Goal: Task Accomplishment & Management: Manage account settings

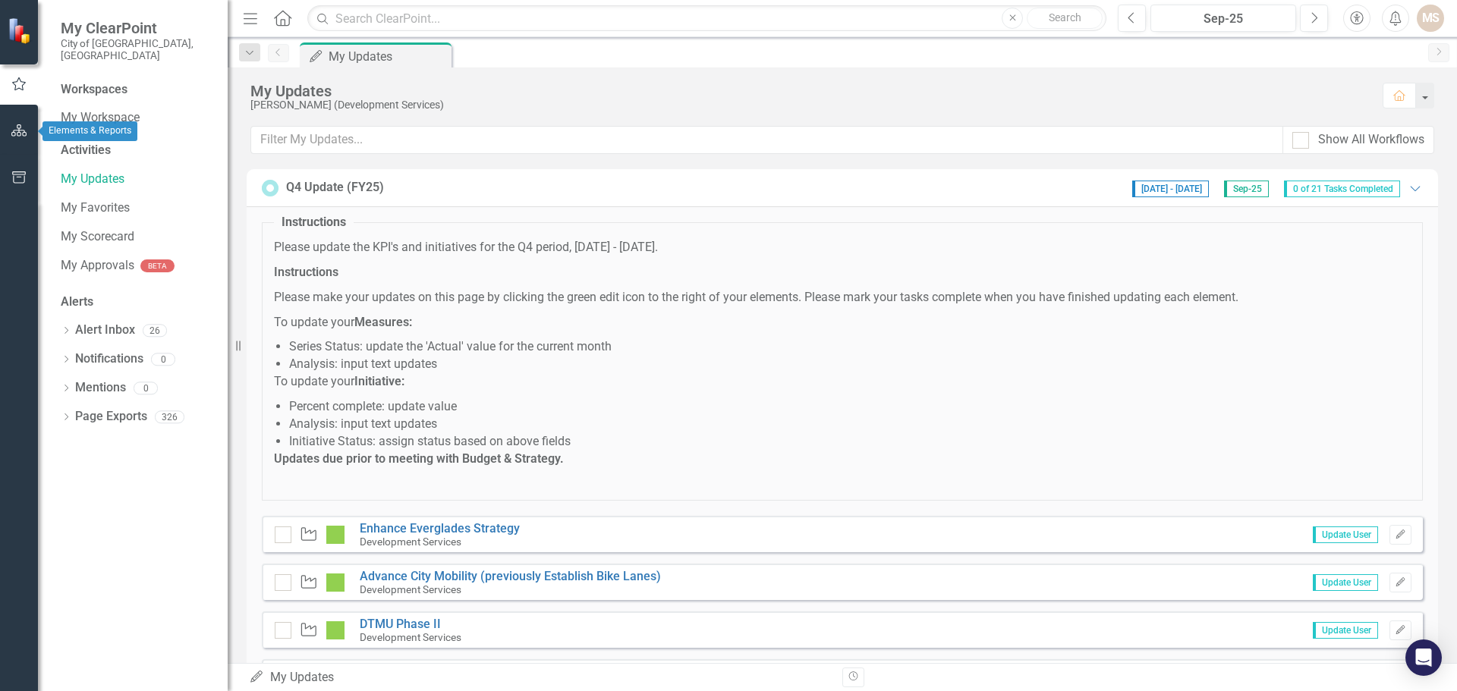
click at [21, 131] on icon "button" at bounding box center [19, 130] width 16 height 12
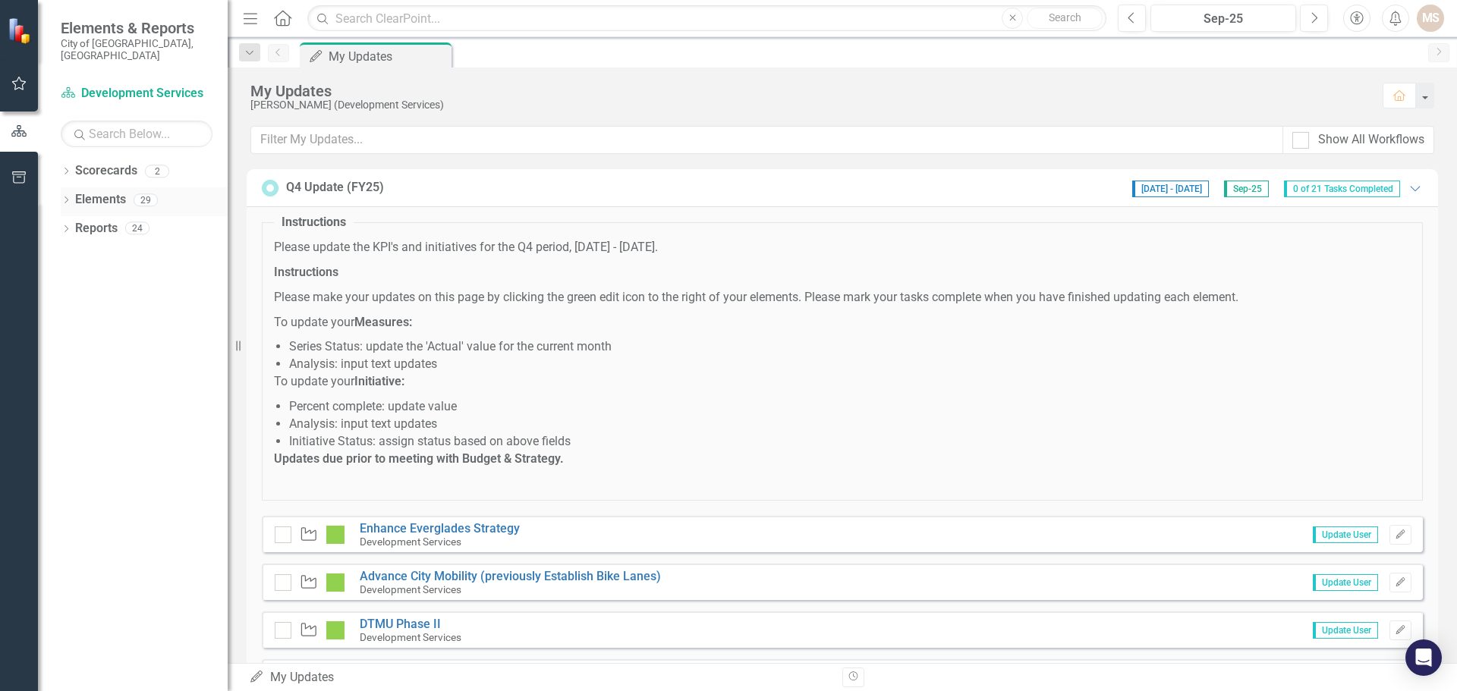
click at [64, 196] on div "Dropdown" at bounding box center [66, 202] width 11 height 13
click at [76, 245] on div "Dropdown KPI KPIs 13" at bounding box center [147, 259] width 159 height 29
click at [74, 255] on icon "Dropdown" at bounding box center [73, 259] width 11 height 8
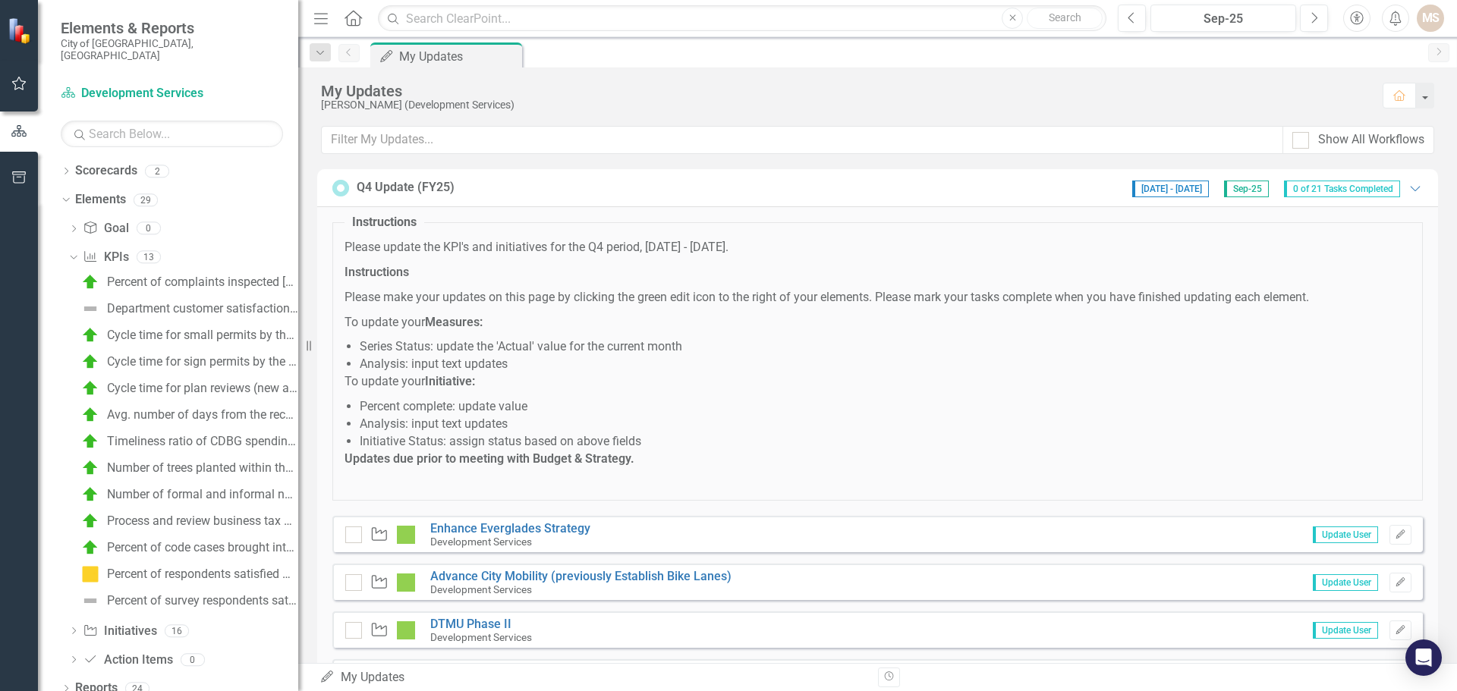
drag, startPoint x: 241, startPoint y: 343, endPoint x: 306, endPoint y: 350, distance: 65.6
click at [306, 350] on div "Resize" at bounding box center [304, 345] width 12 height 691
click at [228, 329] on div "Cycle time for small permits by the Zoning Division (Building Plan Review) (Day…" at bounding box center [206, 336] width 199 height 14
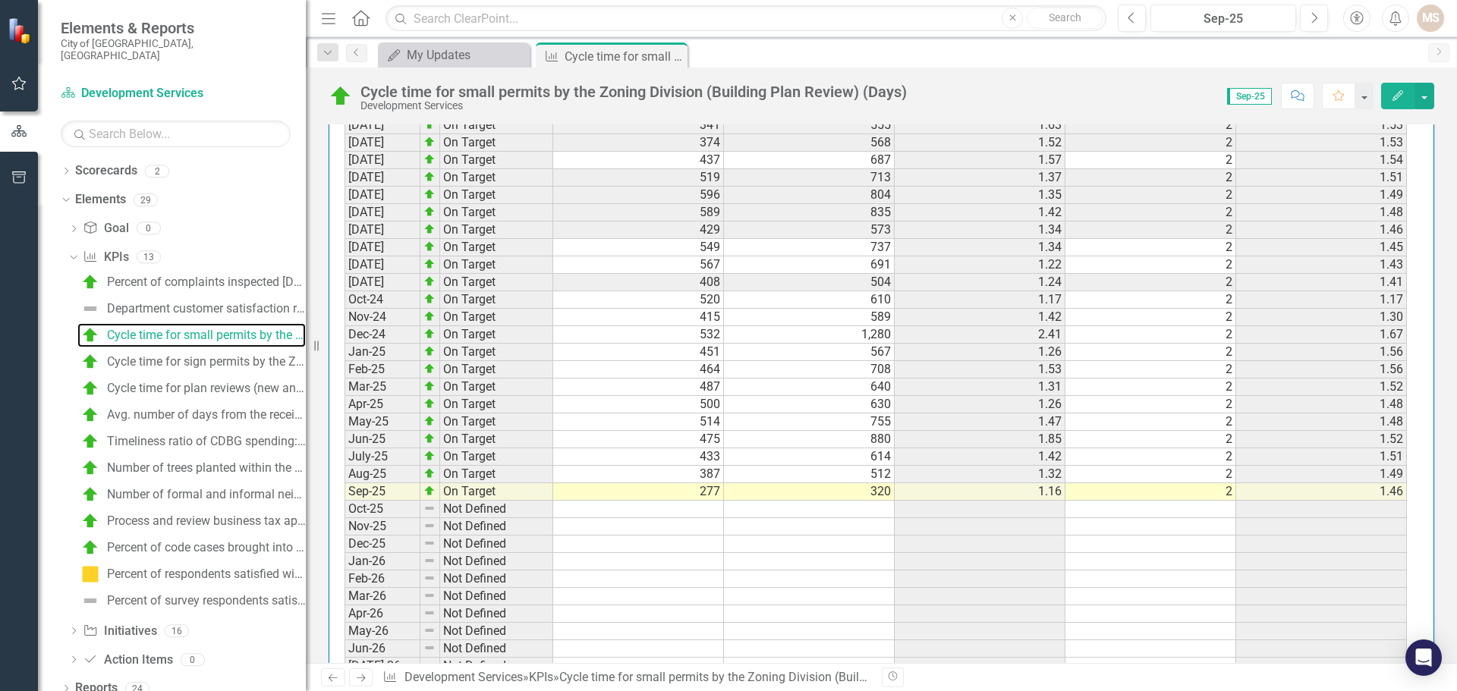
scroll to position [1594, 0]
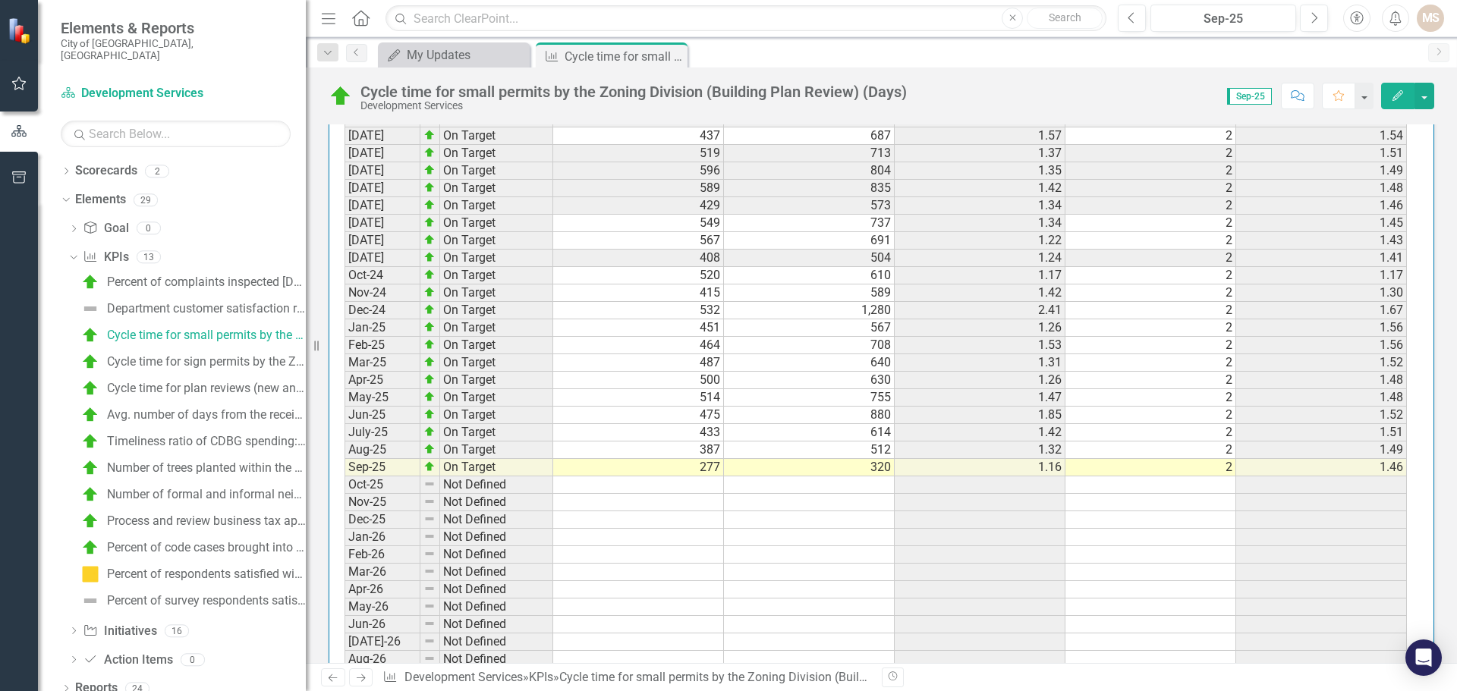
click at [651, 470] on td "277" at bounding box center [638, 467] width 171 height 17
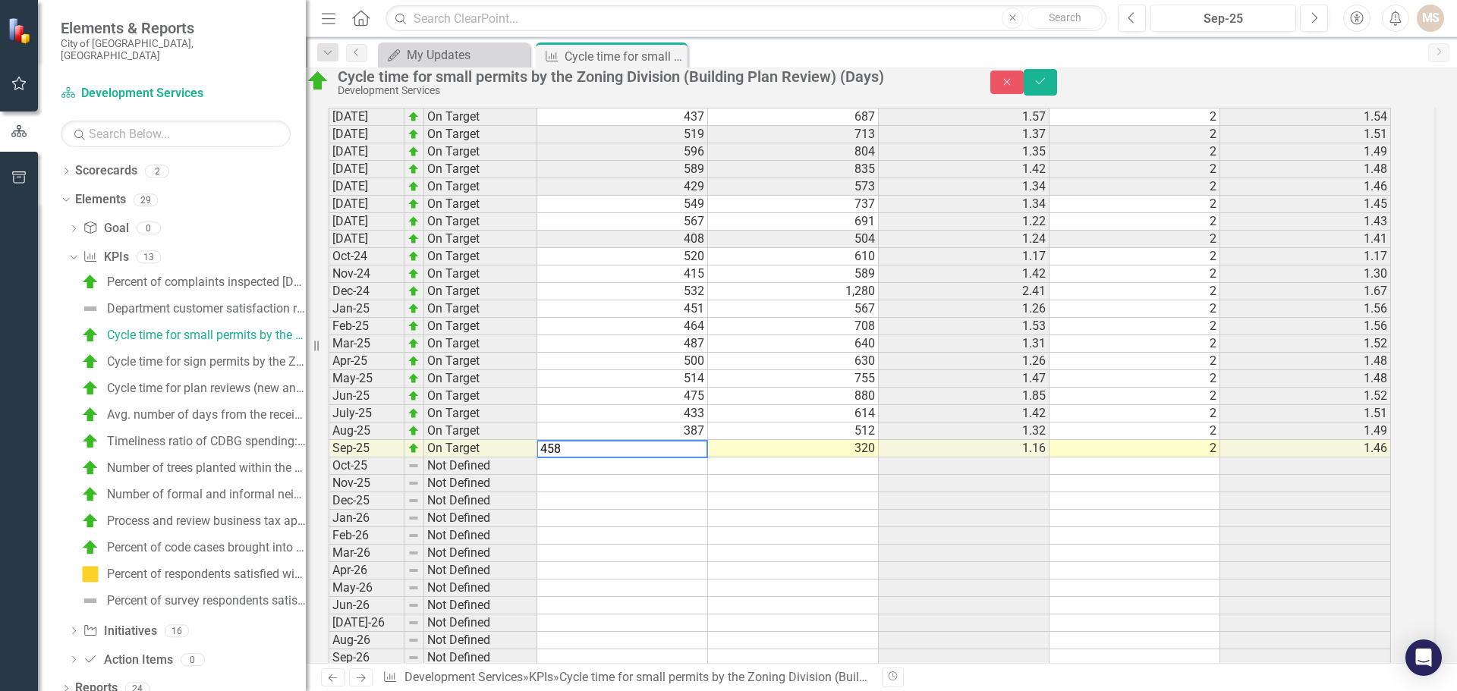
scroll to position [1603, 0]
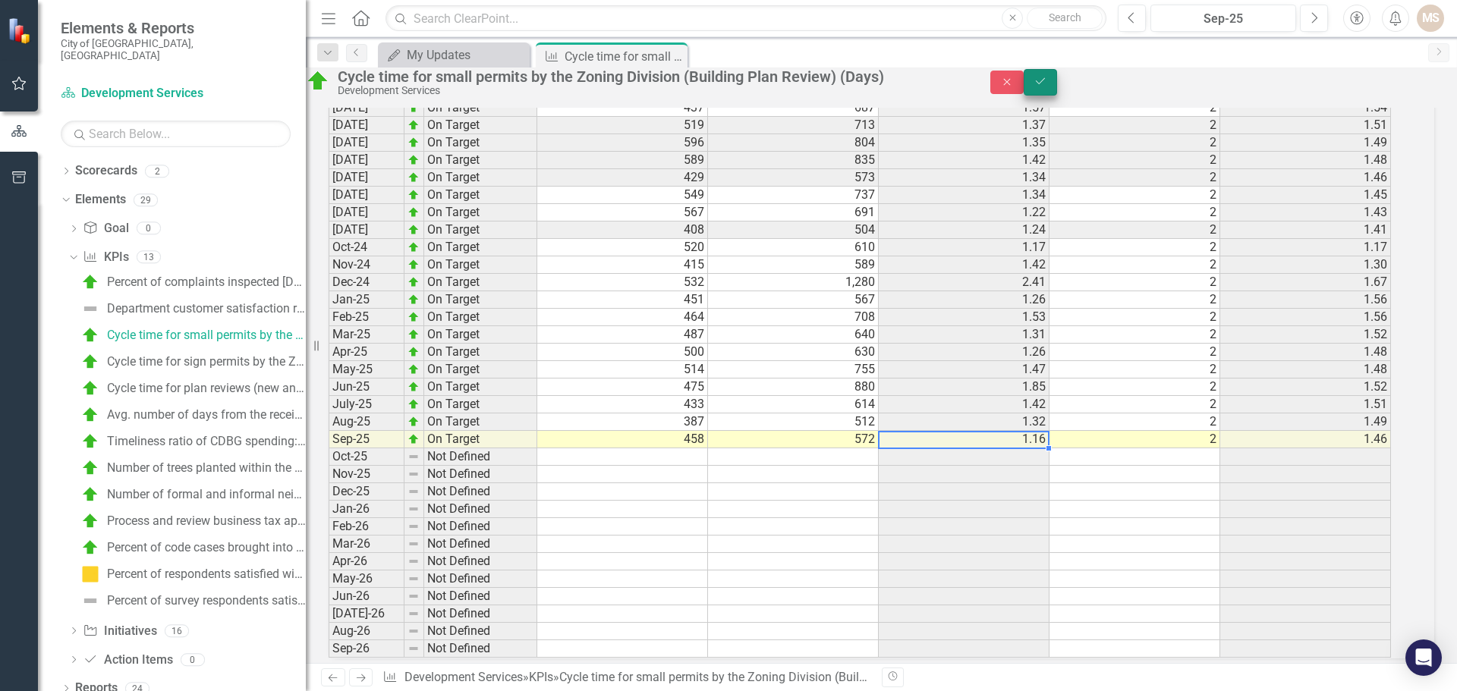
type textarea "572"
click at [1047, 86] on icon "Save" at bounding box center [1041, 81] width 14 height 11
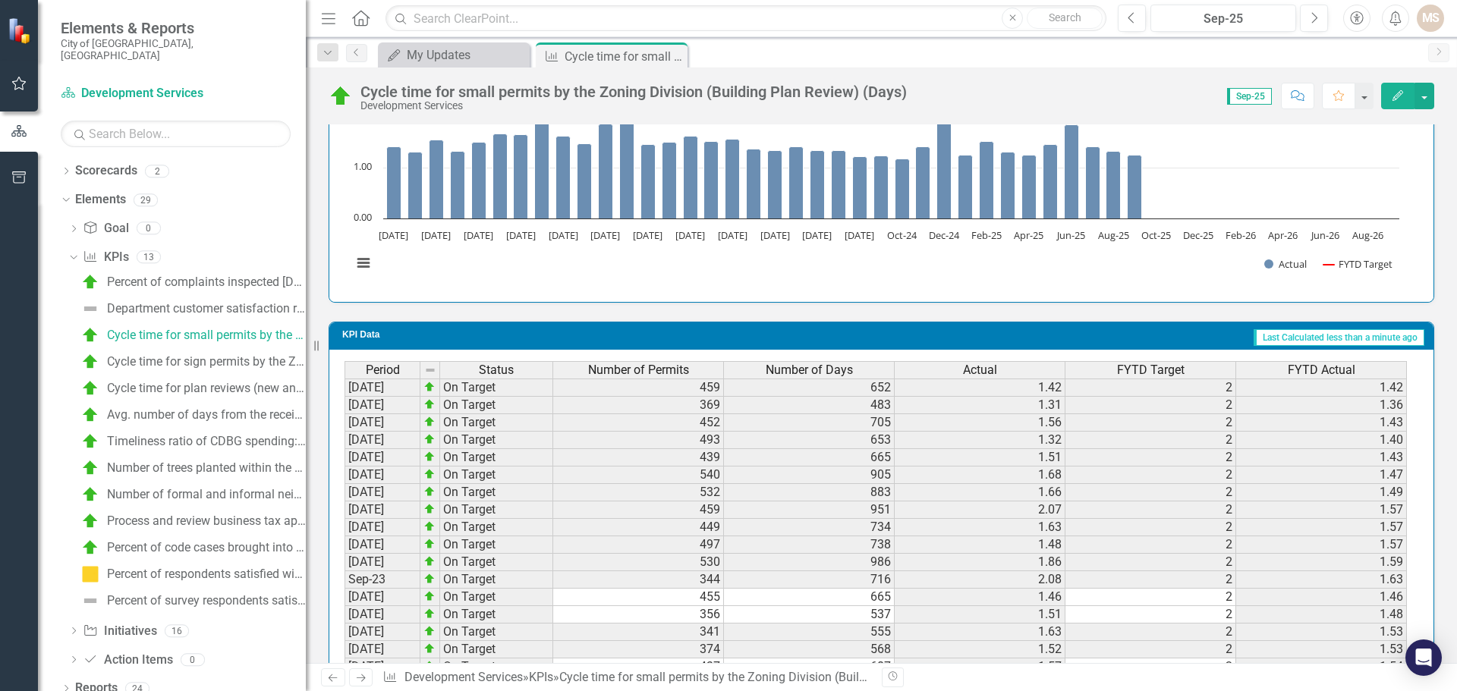
scroll to position [531, 0]
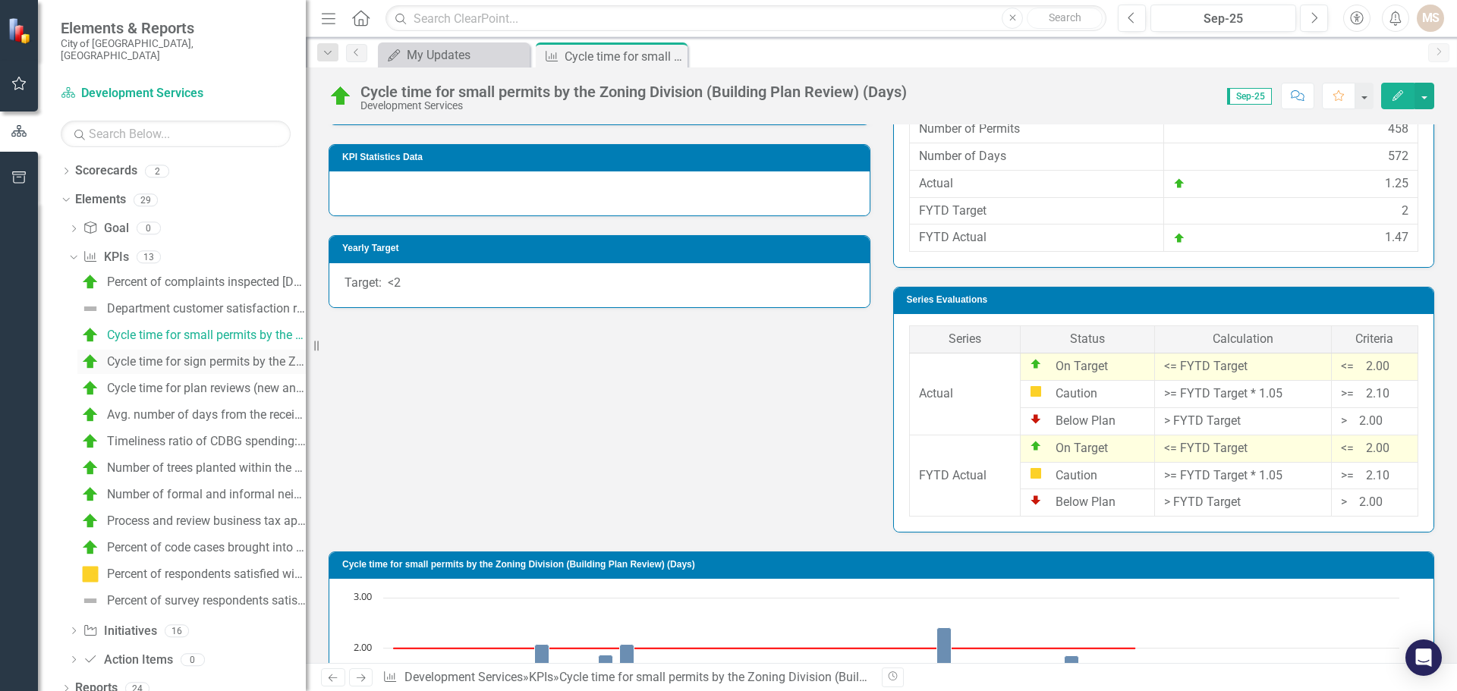
click at [156, 355] on div "Cycle time for sign permits by the Zoning Division (Building Plan Review) (Days)" at bounding box center [206, 362] width 199 height 14
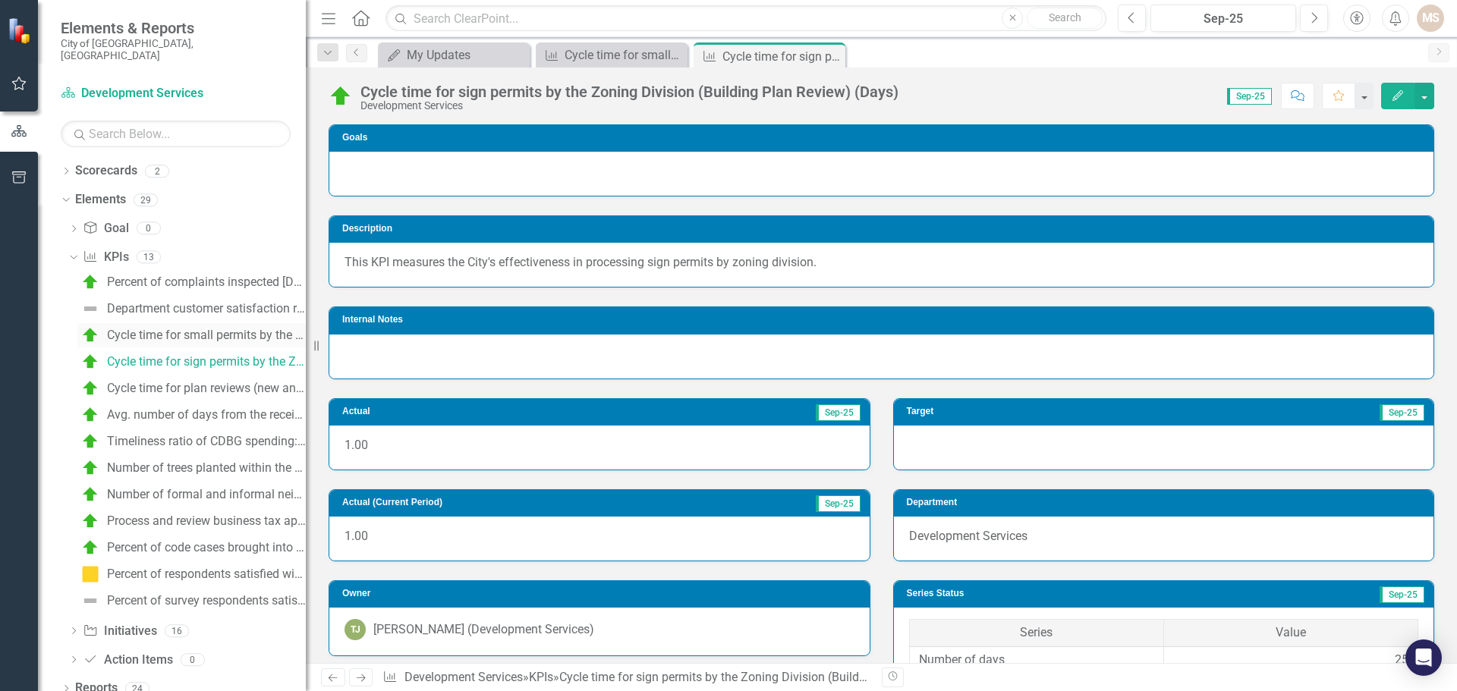
click at [234, 329] on div "Cycle time for small permits by the Zoning Division (Building Plan Review) (Day…" at bounding box center [206, 336] width 199 height 14
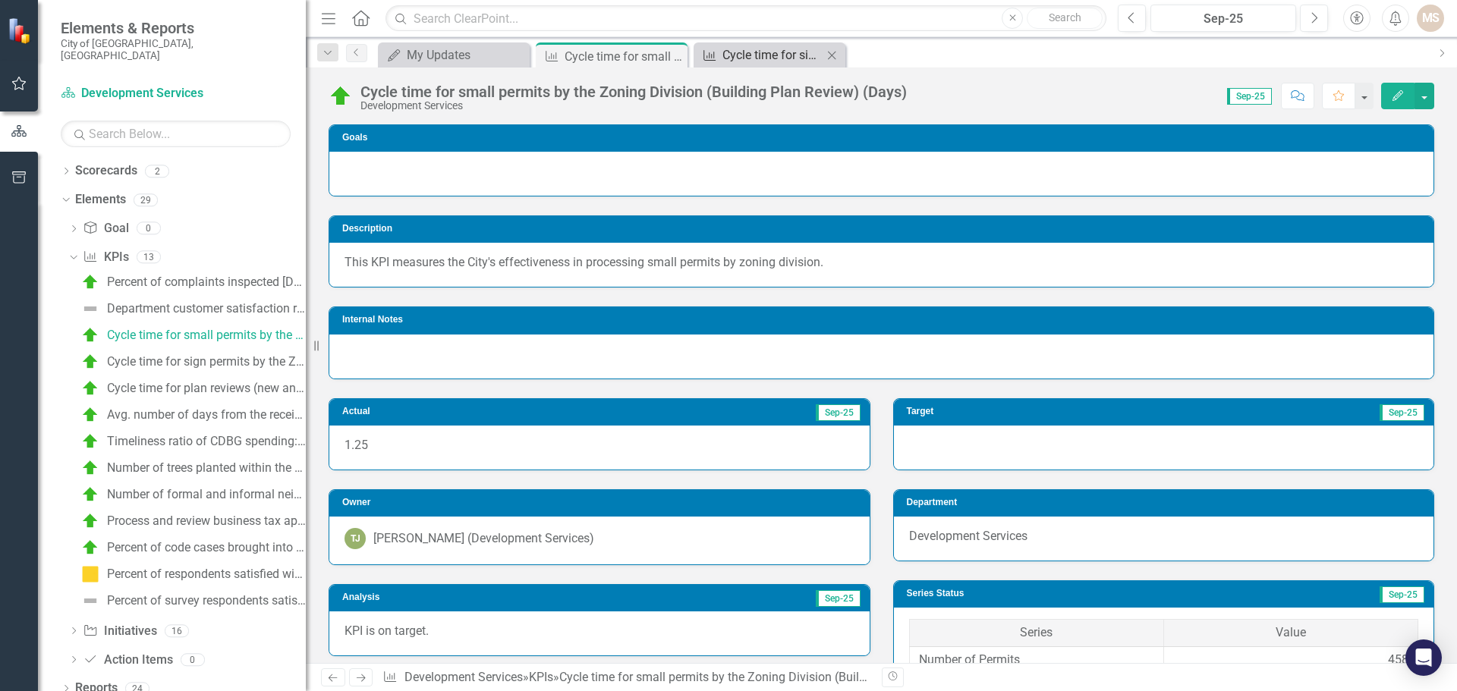
click at [769, 64] on div "Cycle time for sign permits by the Zoning Division (Building Plan Review) (Days)" at bounding box center [772, 55] width 100 height 19
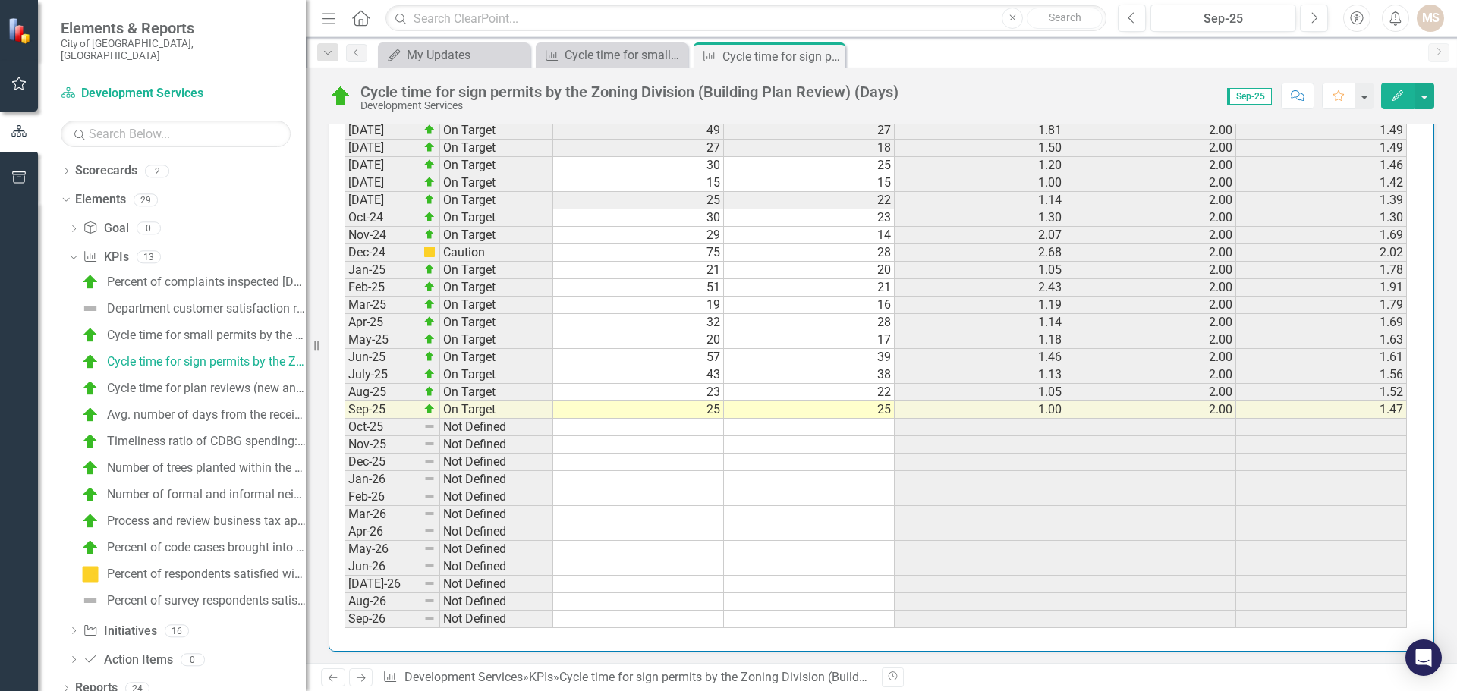
scroll to position [1655, 0]
click at [679, 401] on td "25" at bounding box center [638, 406] width 171 height 17
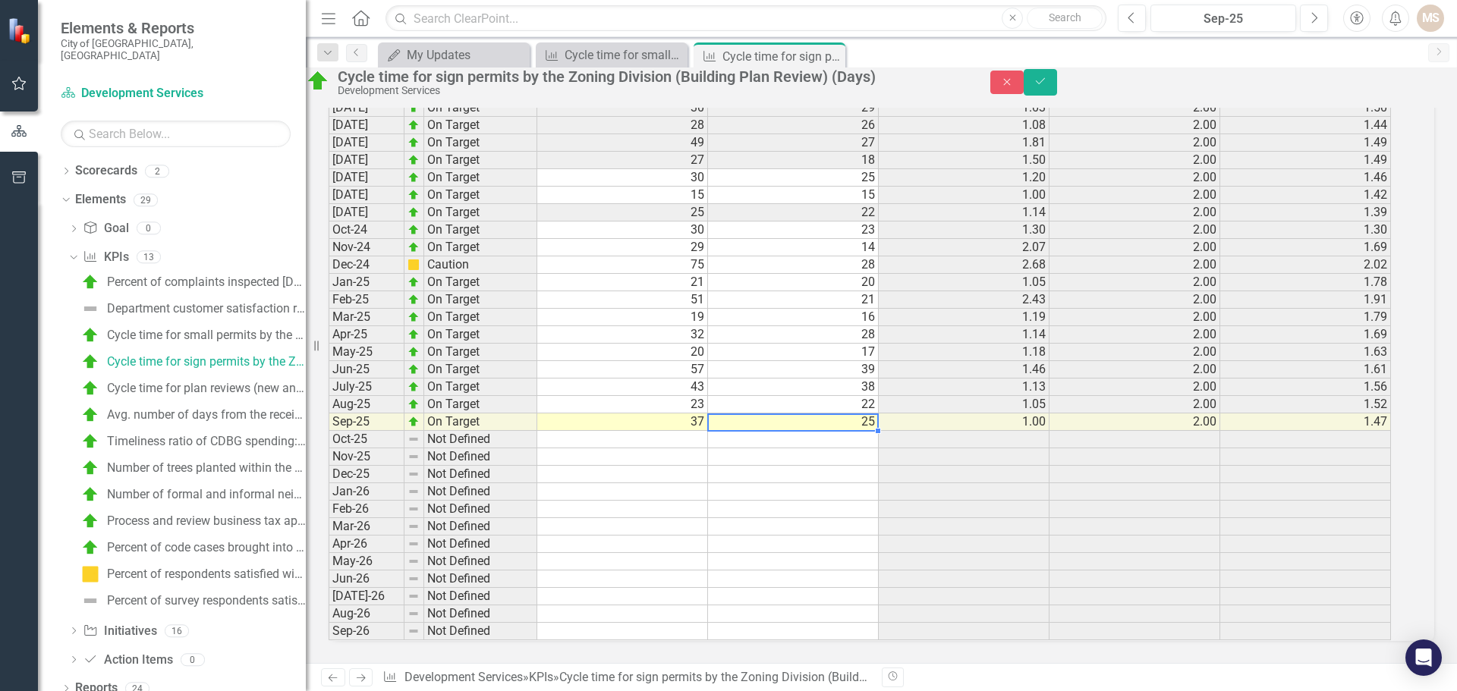
scroll to position [1664, 0]
type textarea "37"
click at [1045, 84] on icon "submit" at bounding box center [1040, 81] width 9 height 6
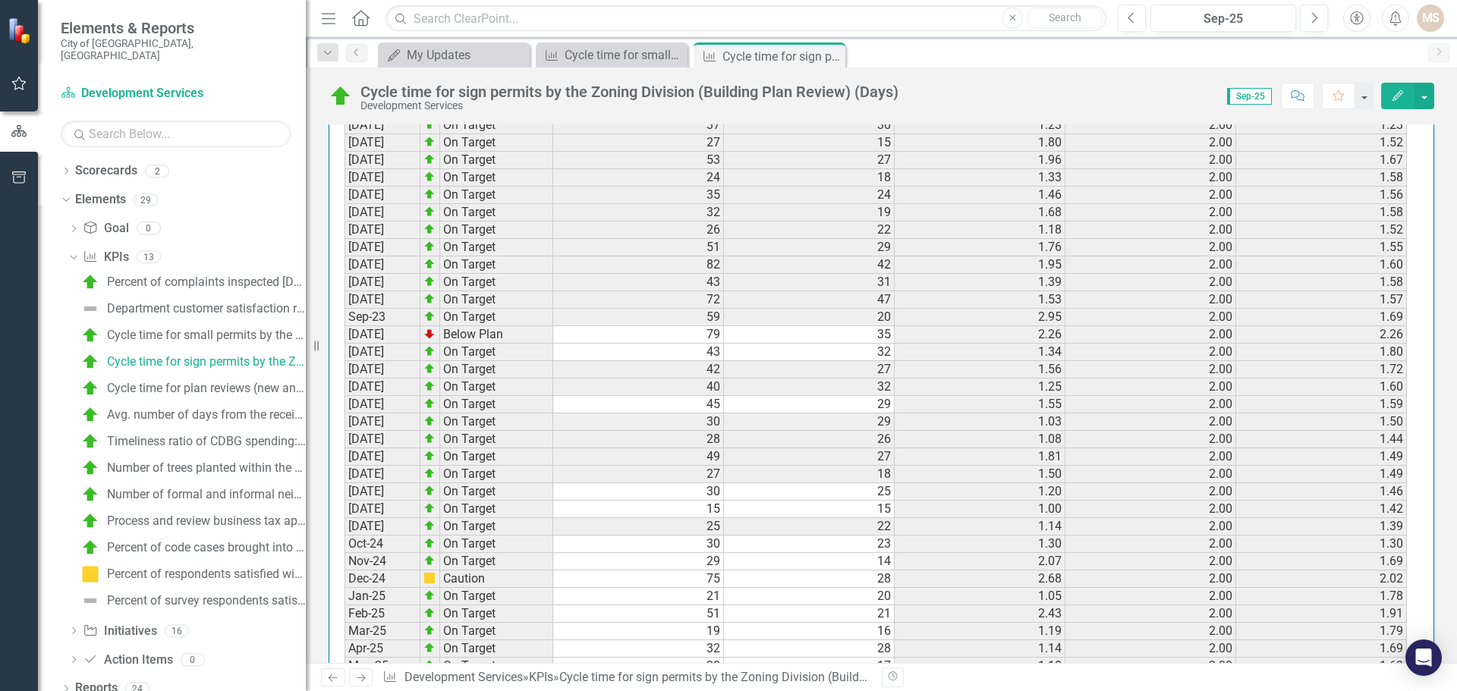
scroll to position [1518, 0]
